Goal: Task Accomplishment & Management: Manage account settings

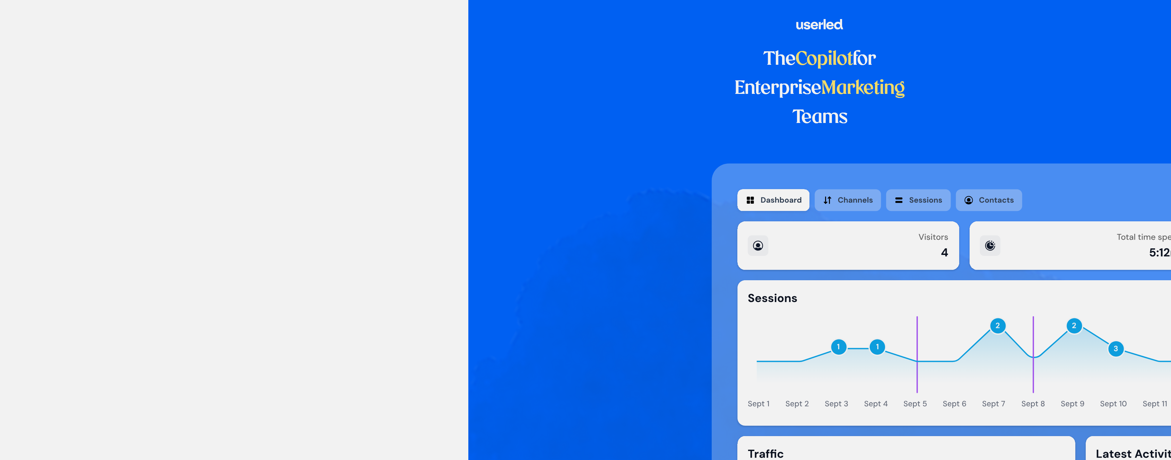
drag, startPoint x: 148, startPoint y: 83, endPoint x: 95, endPoint y: 70, distance: 55.4
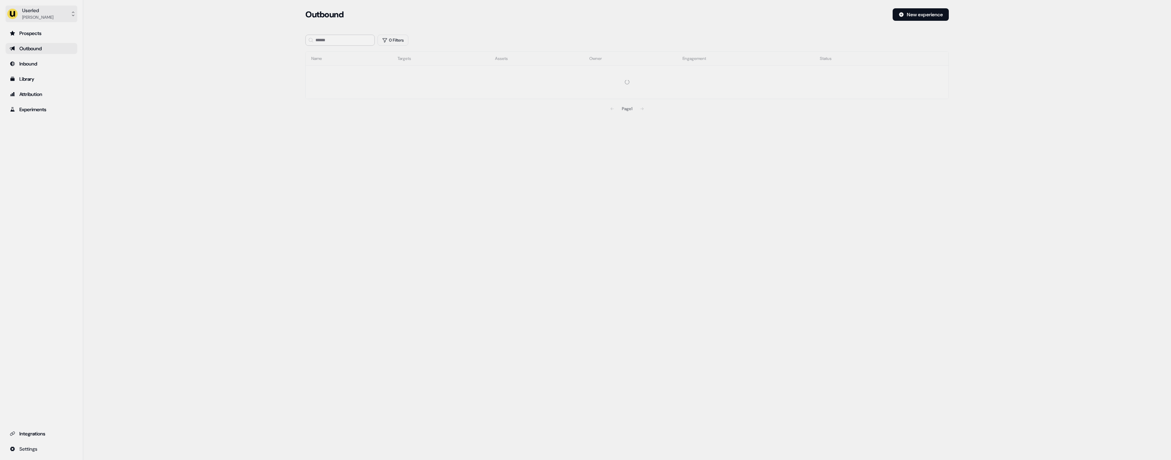
click at [45, 18] on button "Userled [PERSON_NAME]" at bounding box center [42, 14] width 72 height 17
click at [54, 29] on div "Impersonate (Admin)" at bounding box center [41, 32] width 66 height 12
click at [331, 52] on button "Select org" at bounding box center [339, 49] width 69 height 10
click at [325, 78] on div "Elliptic" at bounding box center [340, 73] width 69 height 11
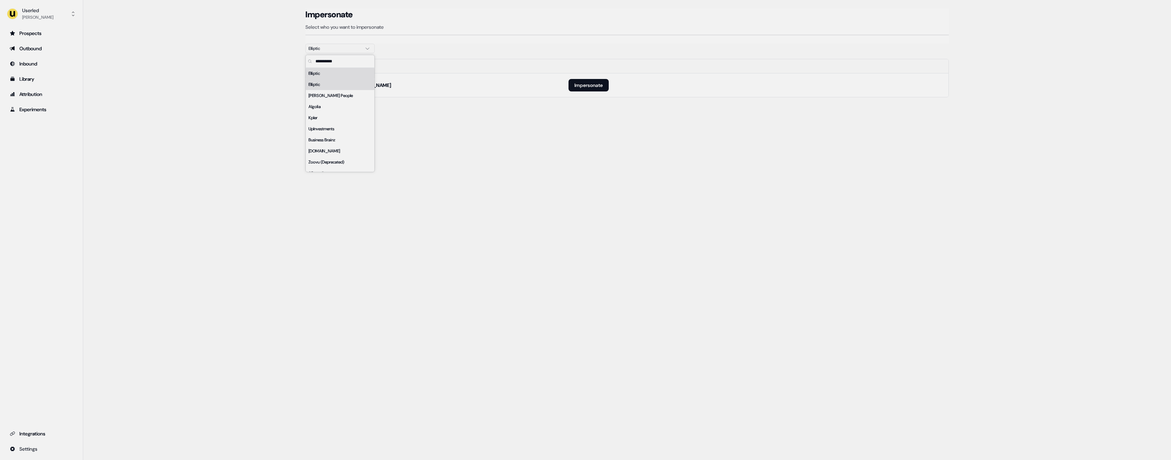
click at [326, 83] on div "Elliptic" at bounding box center [340, 84] width 69 height 11
click at [331, 75] on div "Elliptic" at bounding box center [340, 73] width 69 height 11
click at [332, 84] on div "Elliptic" at bounding box center [340, 84] width 69 height 11
click at [428, 100] on td "[EMAIL_ADDRESS][PERSON_NAME][DOMAIN_NAME]" at bounding box center [434, 109] width 257 height 24
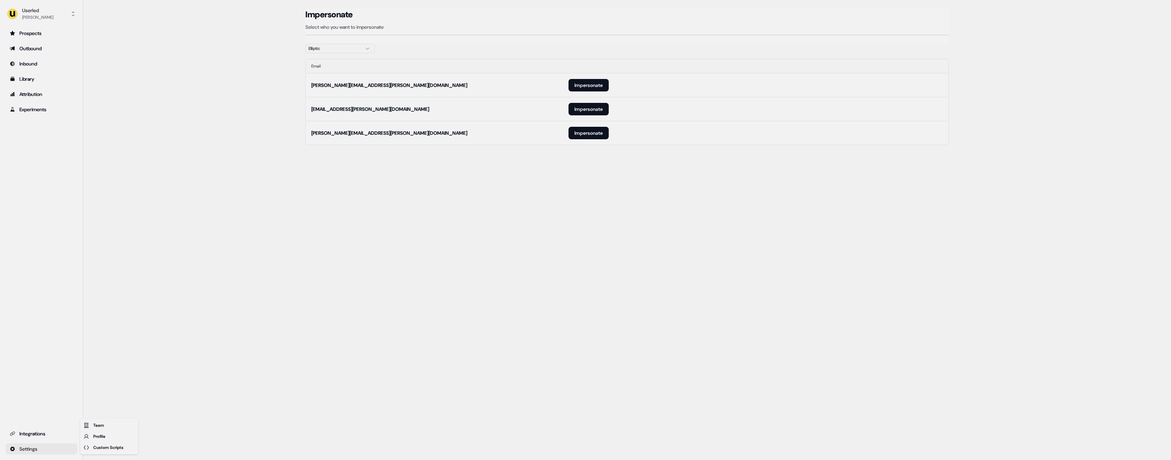
click at [67, 450] on html "For the best experience switch devices to a bigger screen. Go to [DOMAIN_NAME] …" at bounding box center [585, 230] width 1171 height 460
